Goal: Find specific page/section: Find specific page/section

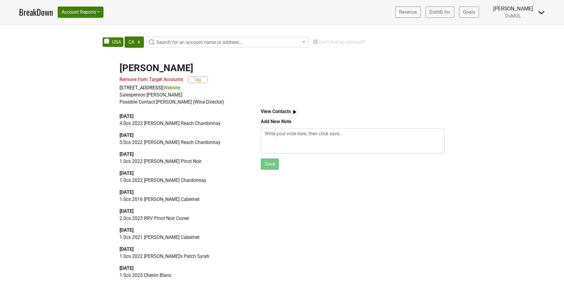
select select "CA"
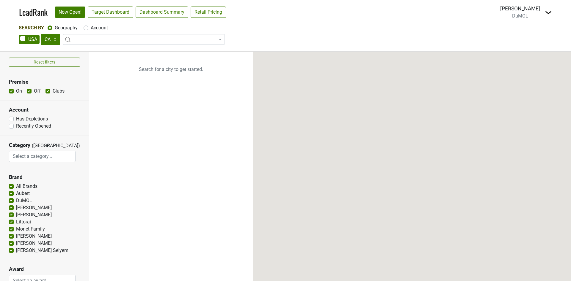
select select "CA"
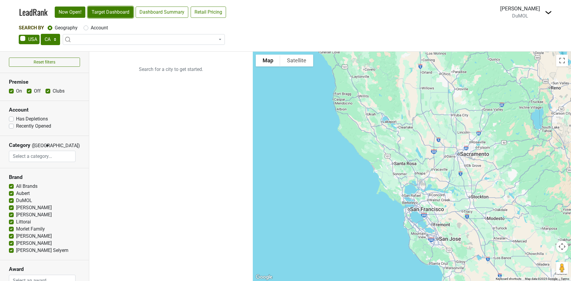
click at [112, 15] on link "Target Dashboard" at bounding box center [110, 12] width 45 height 11
